Goal: Go to known website: Access a specific website the user already knows

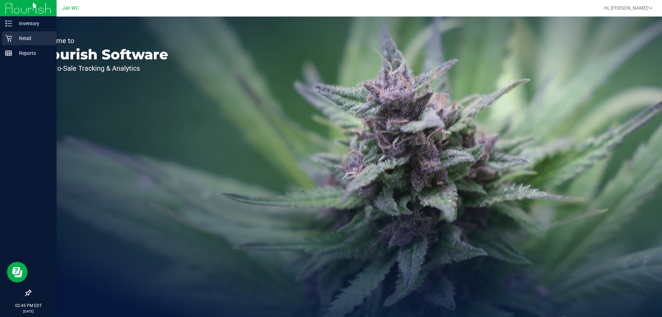
click at [21, 37] on p "Retail" at bounding box center [32, 38] width 41 height 8
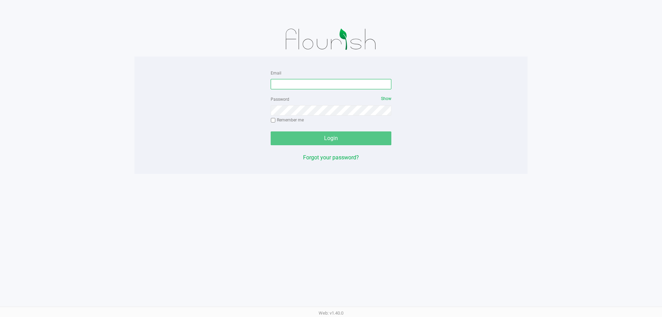
click at [288, 80] on input "Email" at bounding box center [331, 84] width 121 height 10
type input "josmith@liveparallel.com"
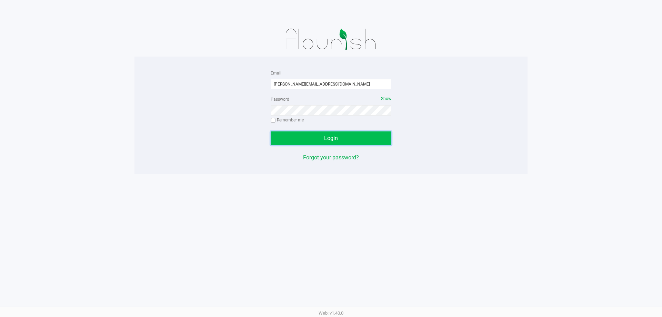
click at [329, 141] on button "Login" at bounding box center [331, 138] width 121 height 14
